Goal: Task Accomplishment & Management: Use online tool/utility

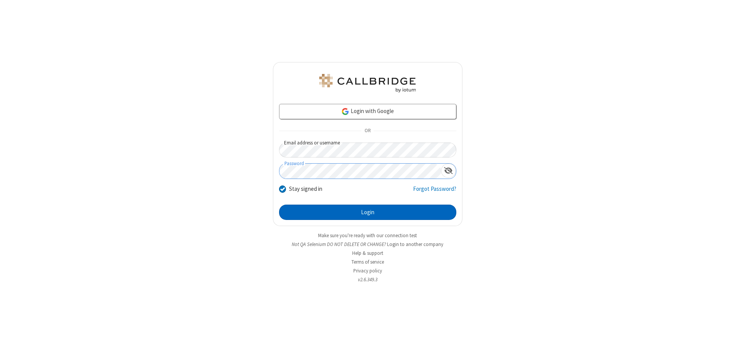
click at [368, 212] on button "Login" at bounding box center [367, 211] width 177 height 15
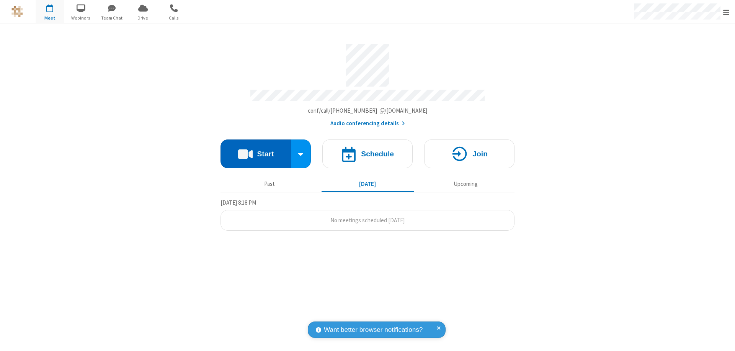
click at [256, 150] on button "Start" at bounding box center [256, 153] width 71 height 29
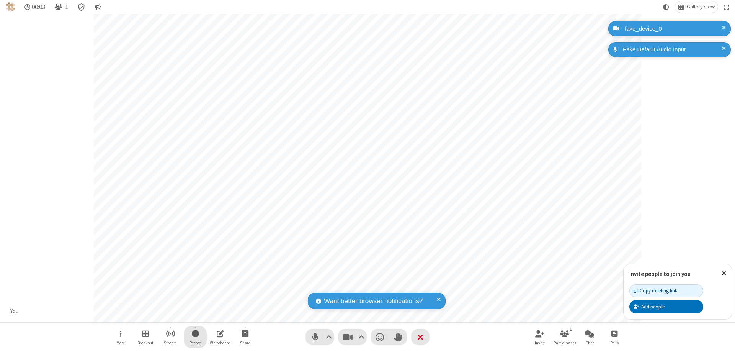
click at [195, 336] on span "Start recording" at bounding box center [195, 333] width 7 height 10
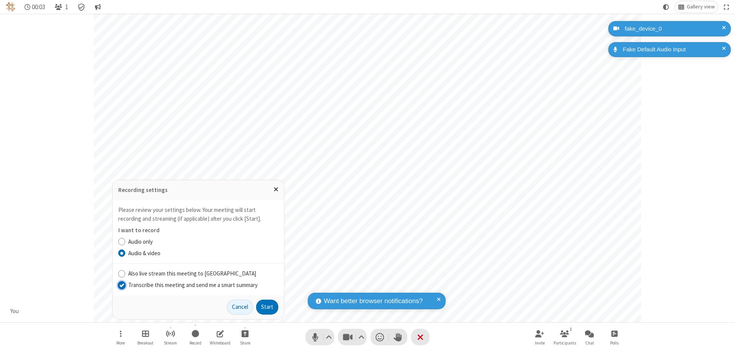
click at [121, 284] on input "Transcribe this meeting and send me a smart summary" at bounding box center [121, 285] width 7 height 8
click at [267, 307] on button "Start" at bounding box center [267, 306] width 22 height 15
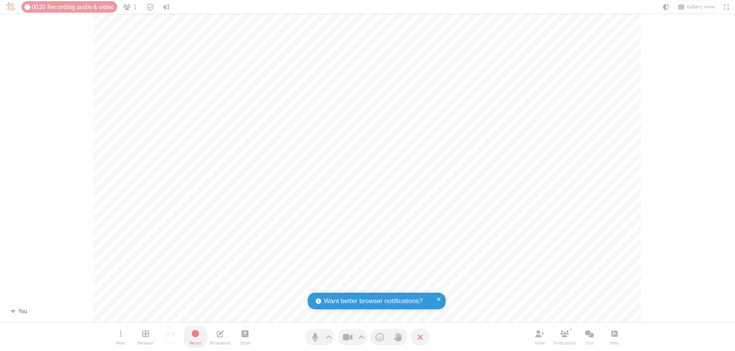
click at [195, 336] on span "Stop recording" at bounding box center [195, 333] width 9 height 10
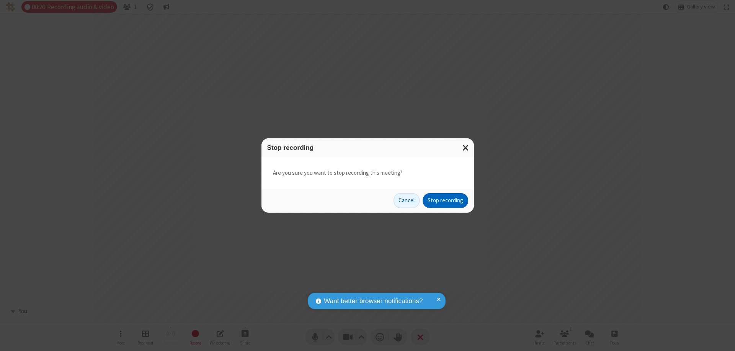
click at [445, 200] on button "Stop recording" at bounding box center [446, 200] width 46 height 15
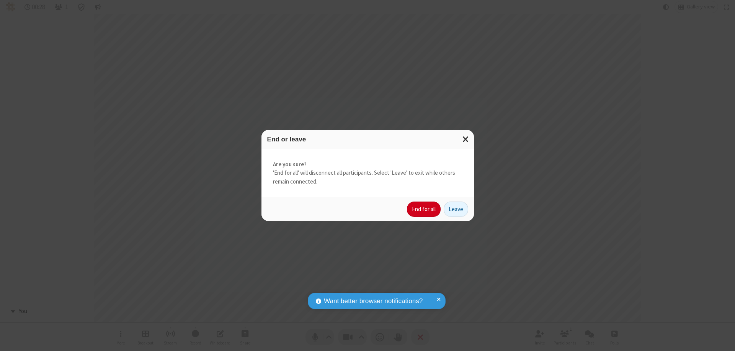
click at [424, 209] on button "End for all" at bounding box center [424, 208] width 34 height 15
